Goal: Information Seeking & Learning: Learn about a topic

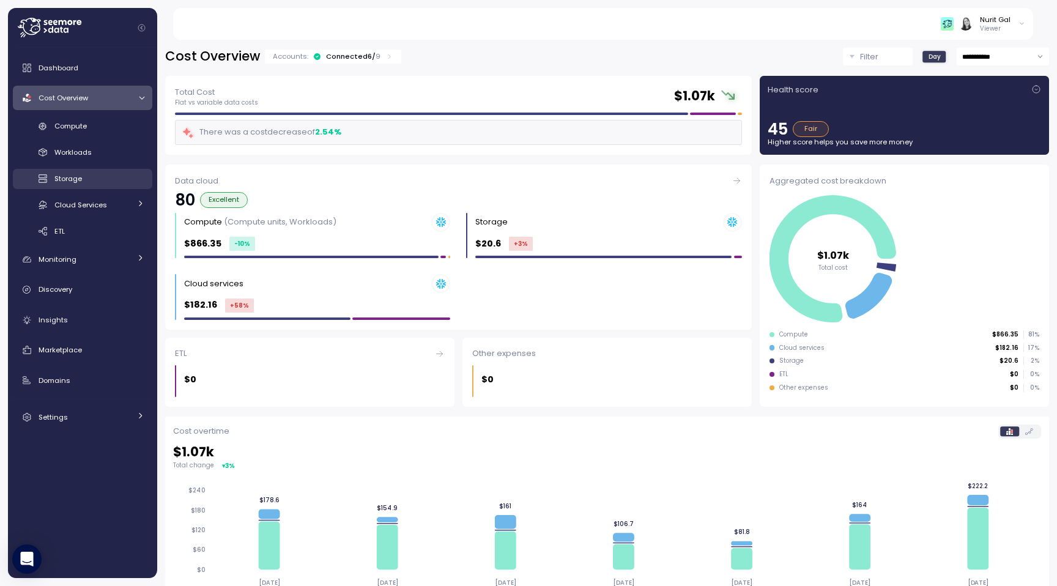
click at [107, 171] on link "Storage" at bounding box center [83, 179] width 140 height 20
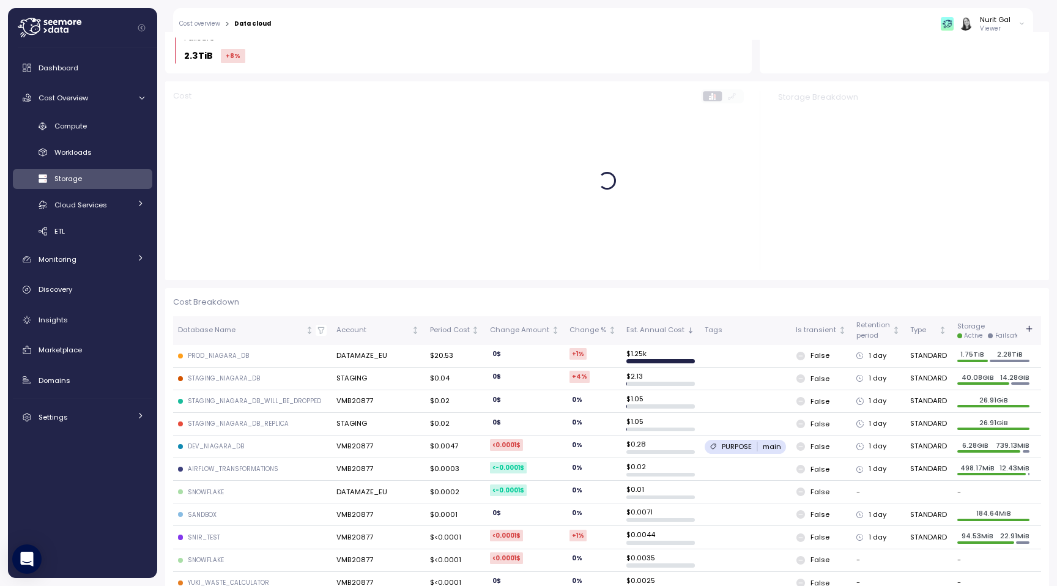
scroll to position [152, 0]
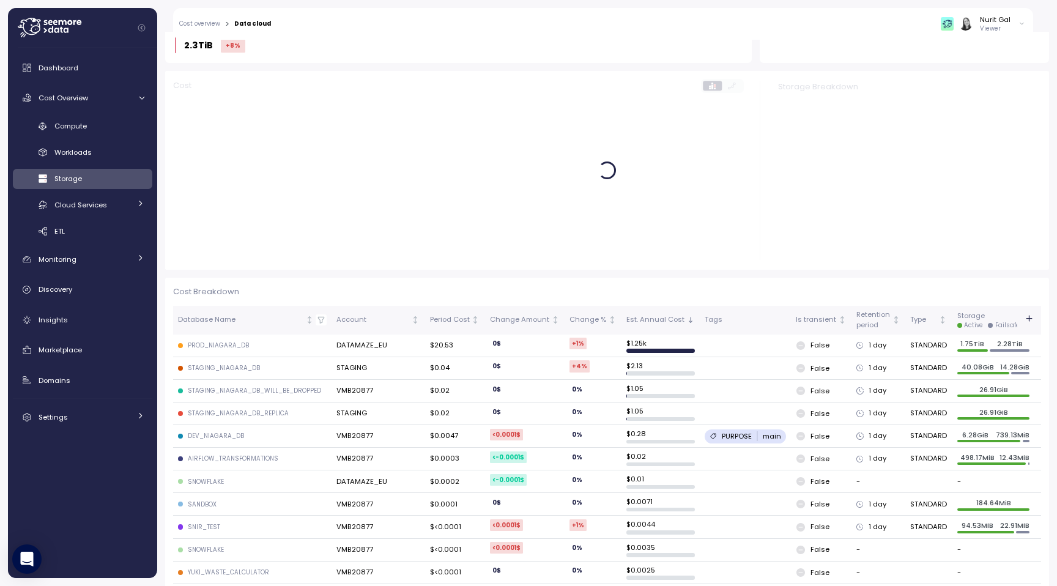
click at [351, 342] on td "DATAMAZE_EU" at bounding box center [378, 346] width 93 height 23
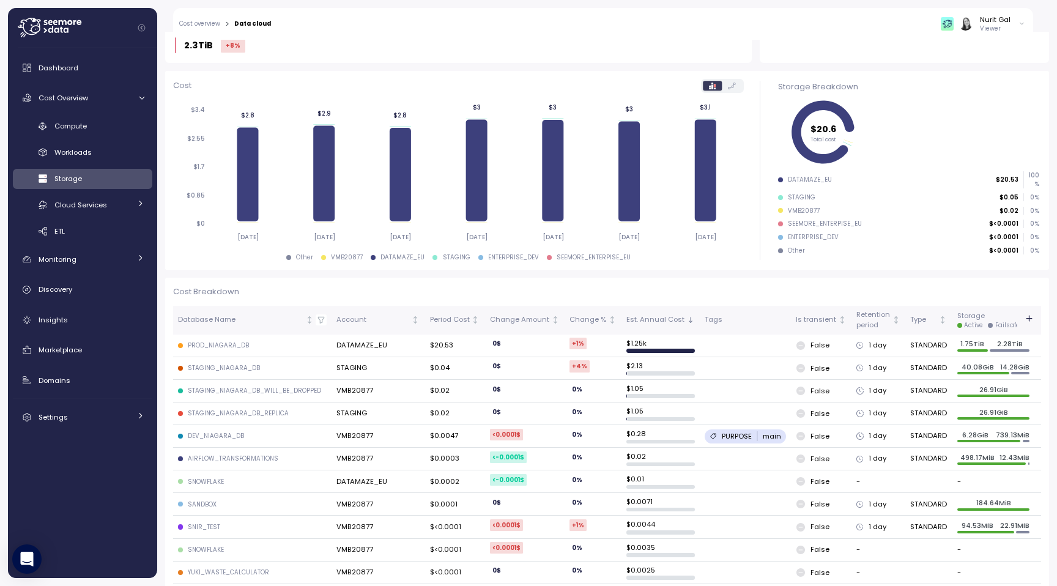
click at [232, 347] on div "PROD_NIAGARA_DB" at bounding box center [218, 345] width 61 height 9
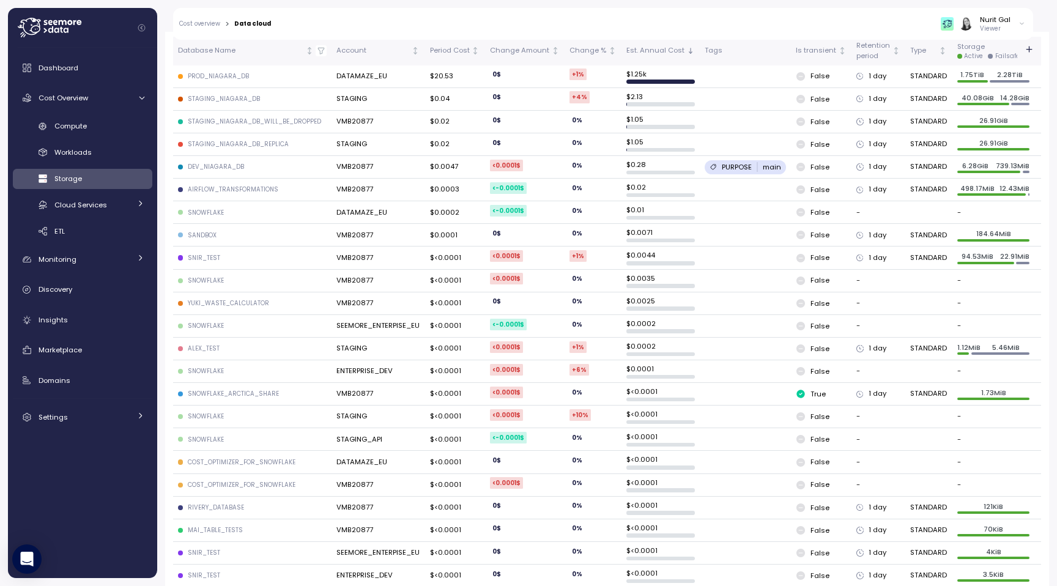
scroll to position [431, 0]
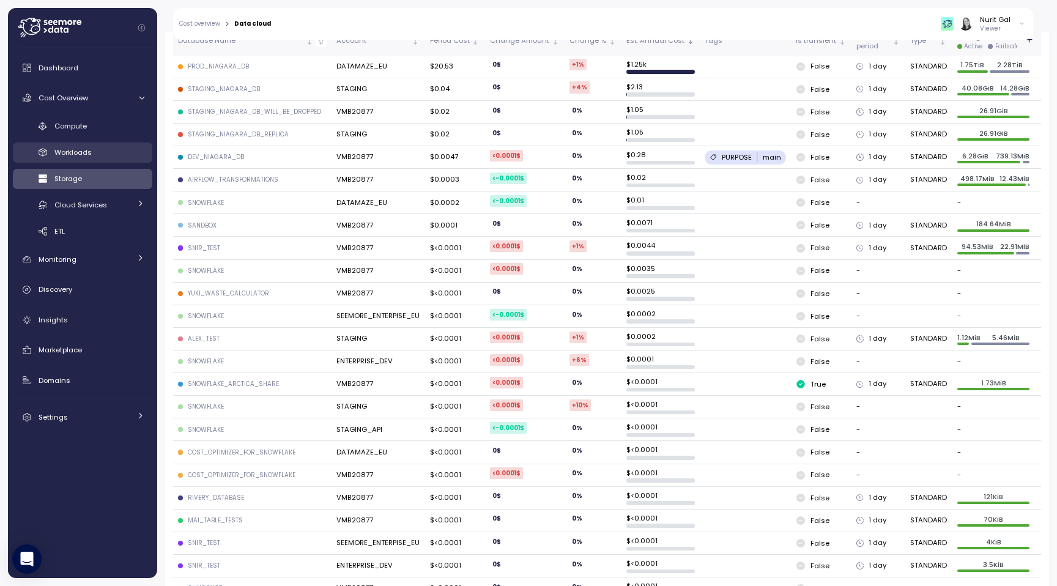
click at [92, 151] on div "Workloads" at bounding box center [99, 152] width 90 height 12
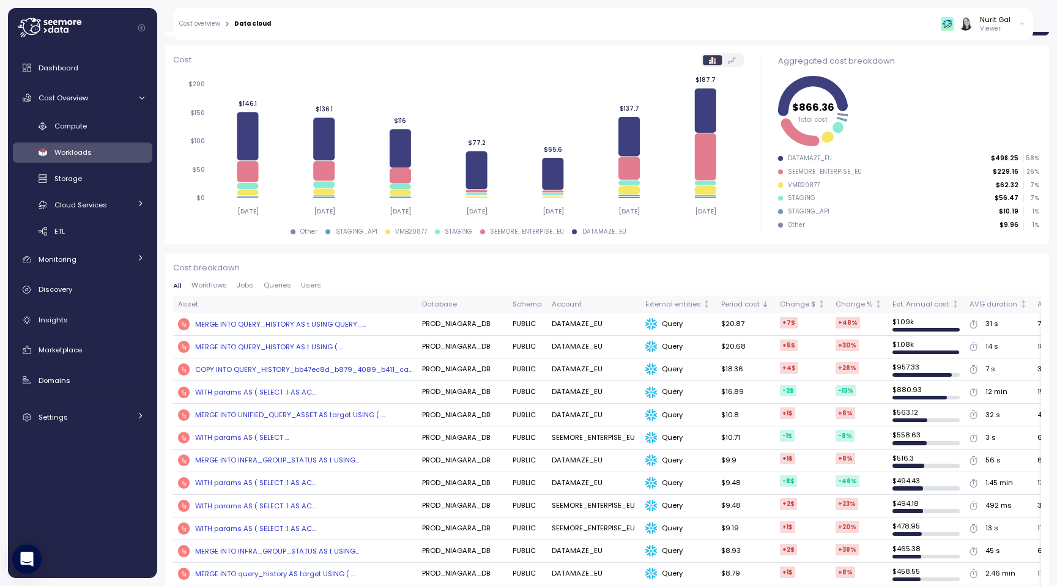
scroll to position [152, 0]
